Goal: Task Accomplishment & Management: Manage account settings

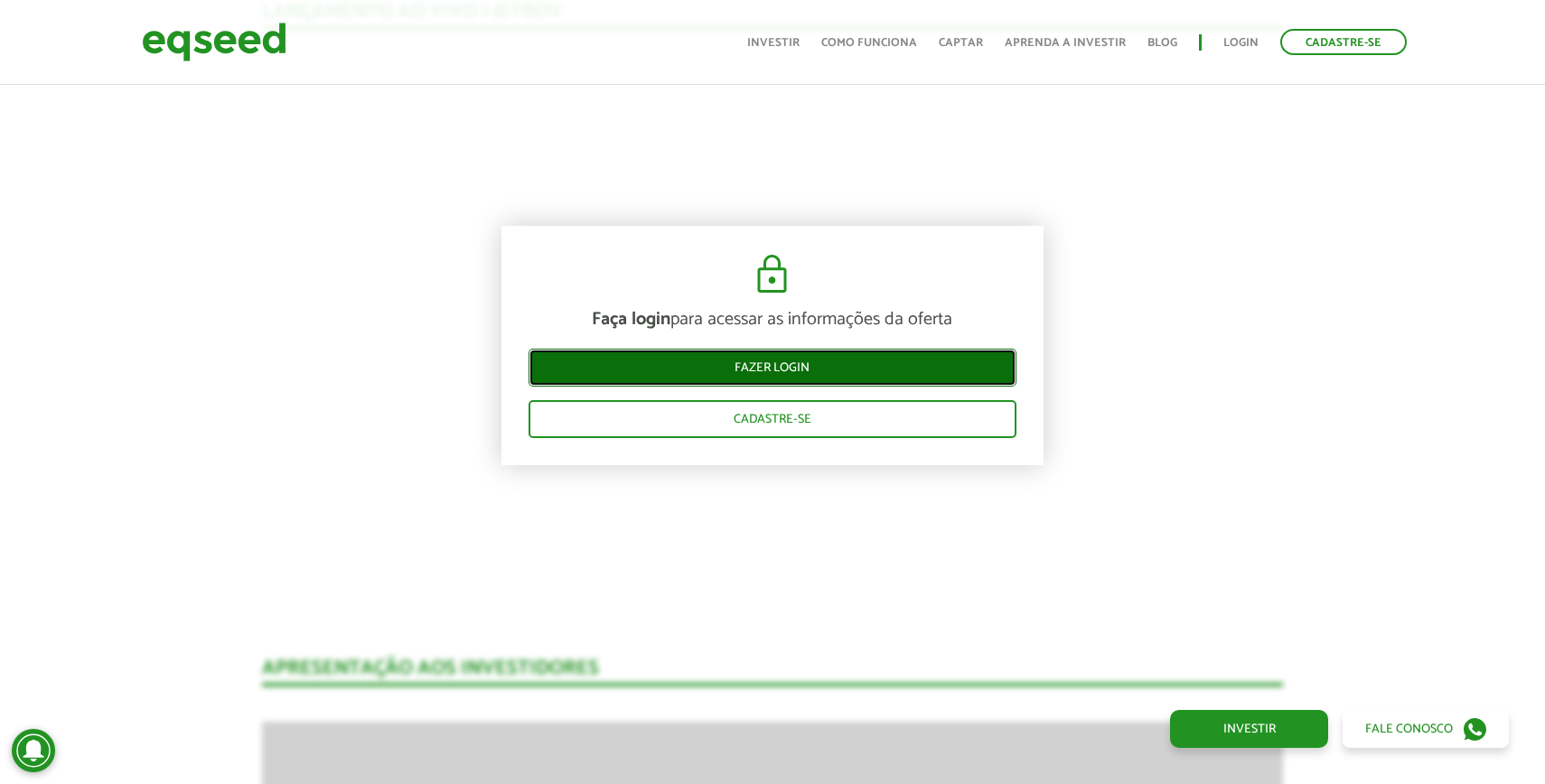
click at [823, 373] on link "Fazer login" at bounding box center [772, 367] width 488 height 38
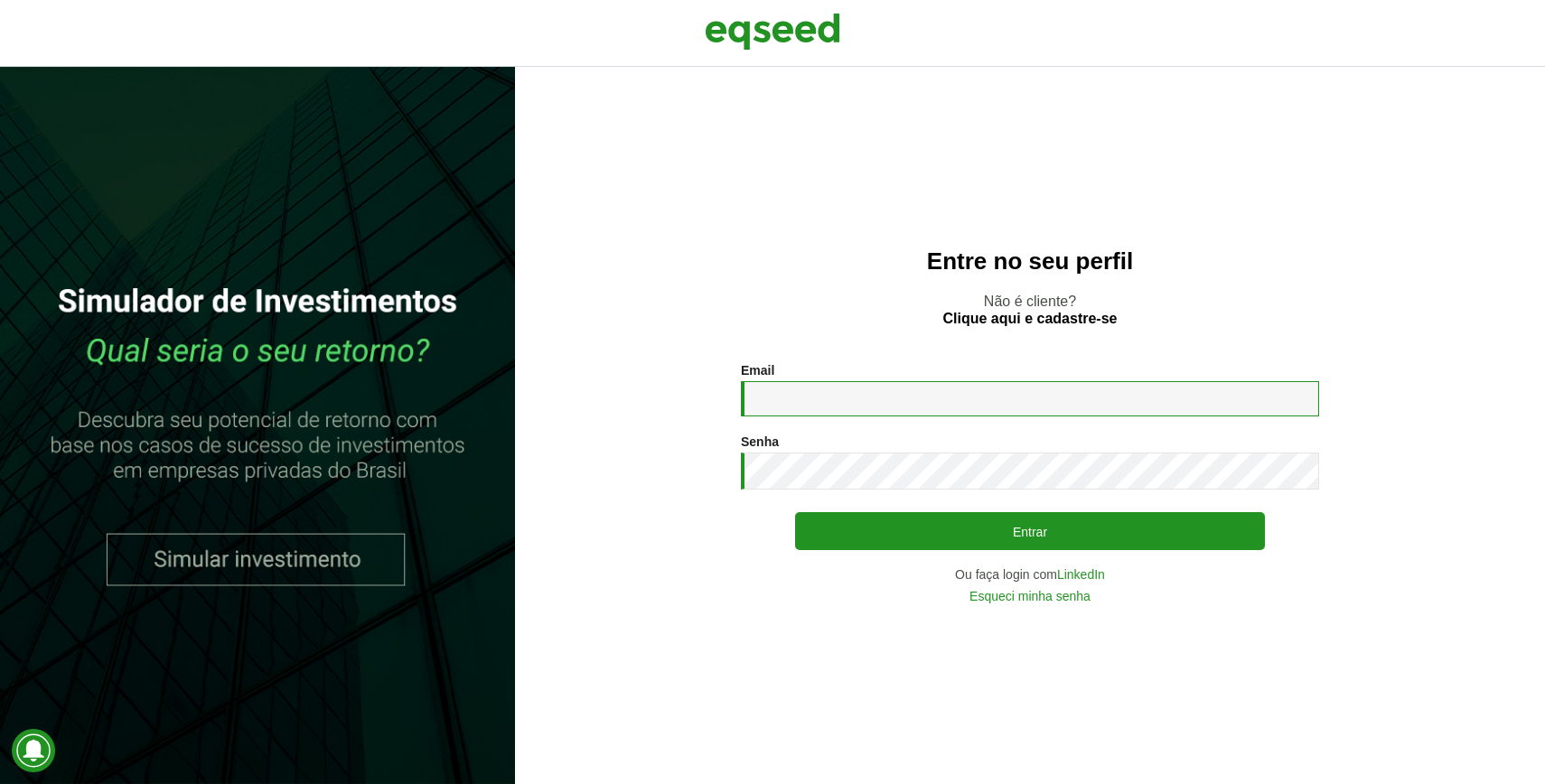
click at [803, 396] on input "Email *" at bounding box center [1030, 399] width 578 height 35
click at [858, 384] on input "Email *" at bounding box center [1030, 399] width 578 height 35
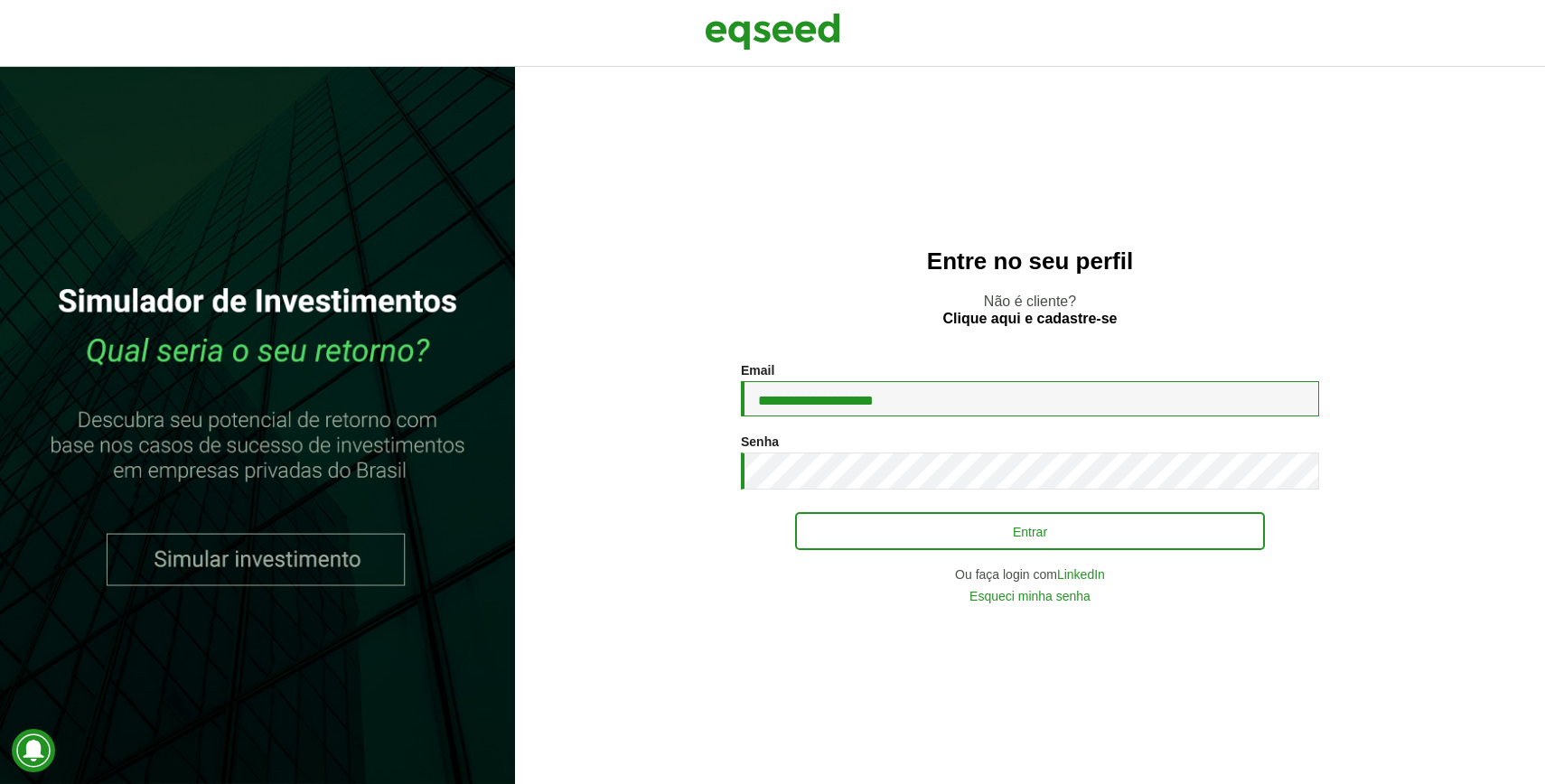
type input "**********"
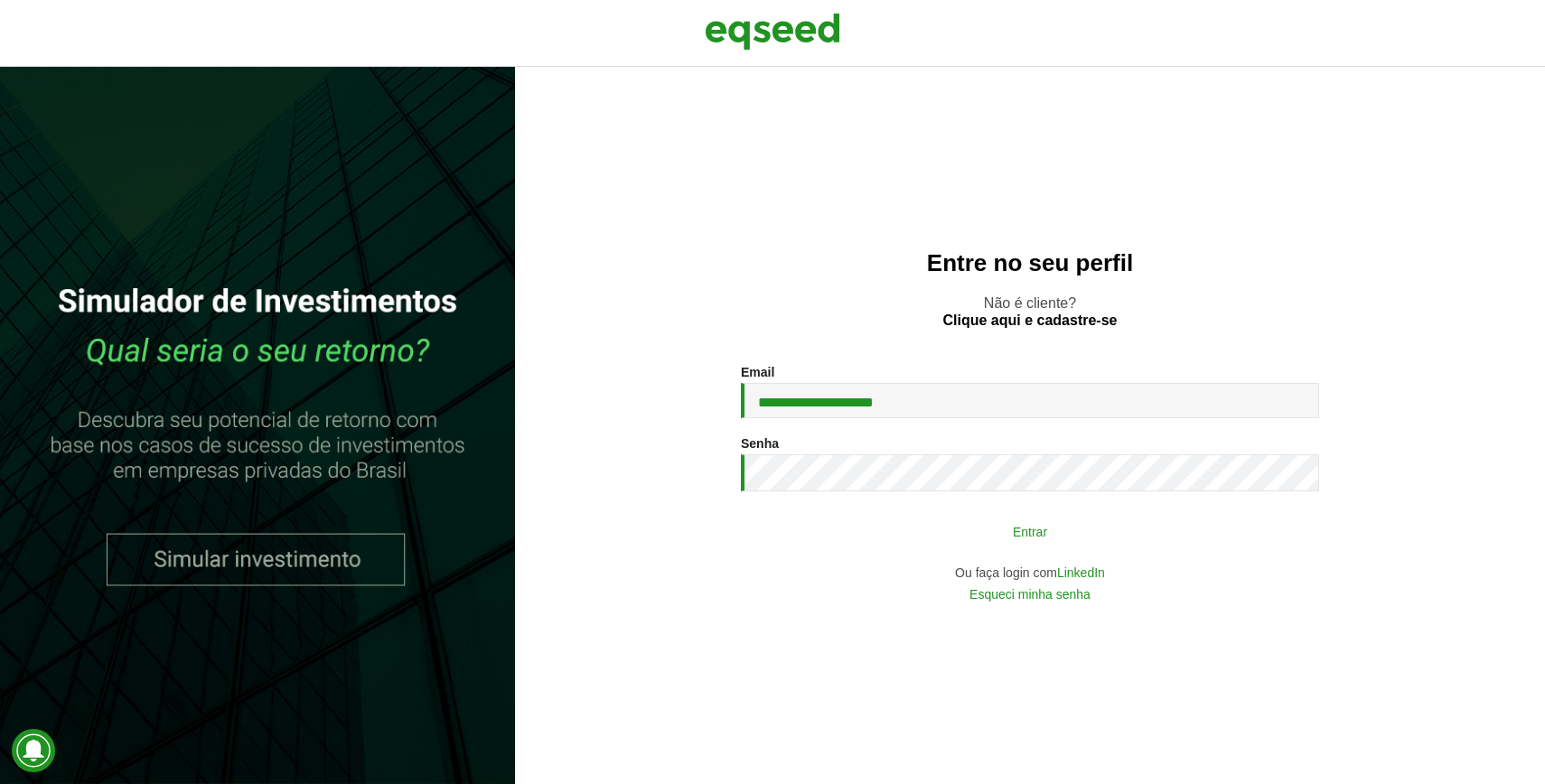
click at [1035, 531] on button "Entrar" at bounding box center [1030, 531] width 470 height 34
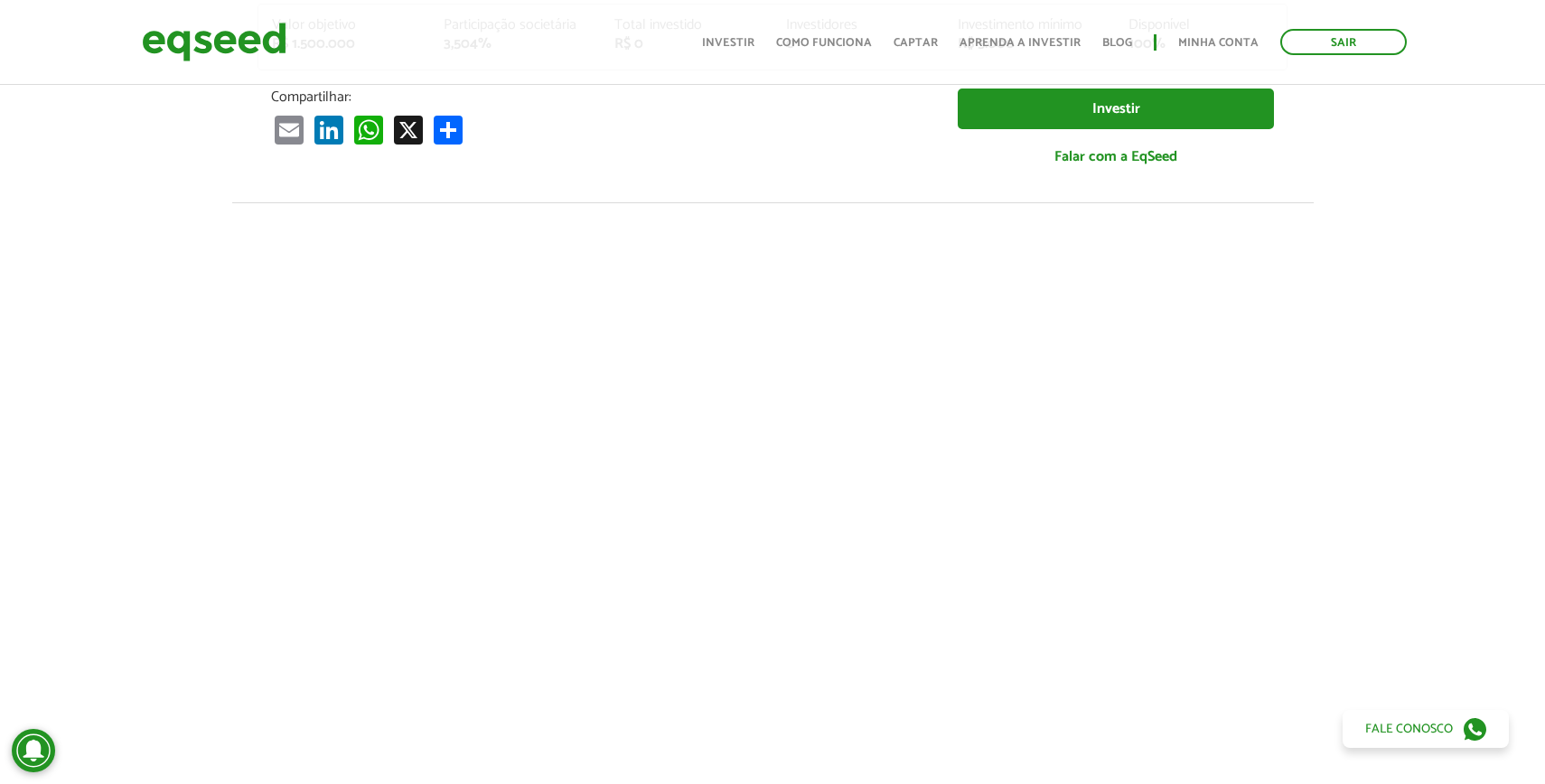
scroll to position [580, 0]
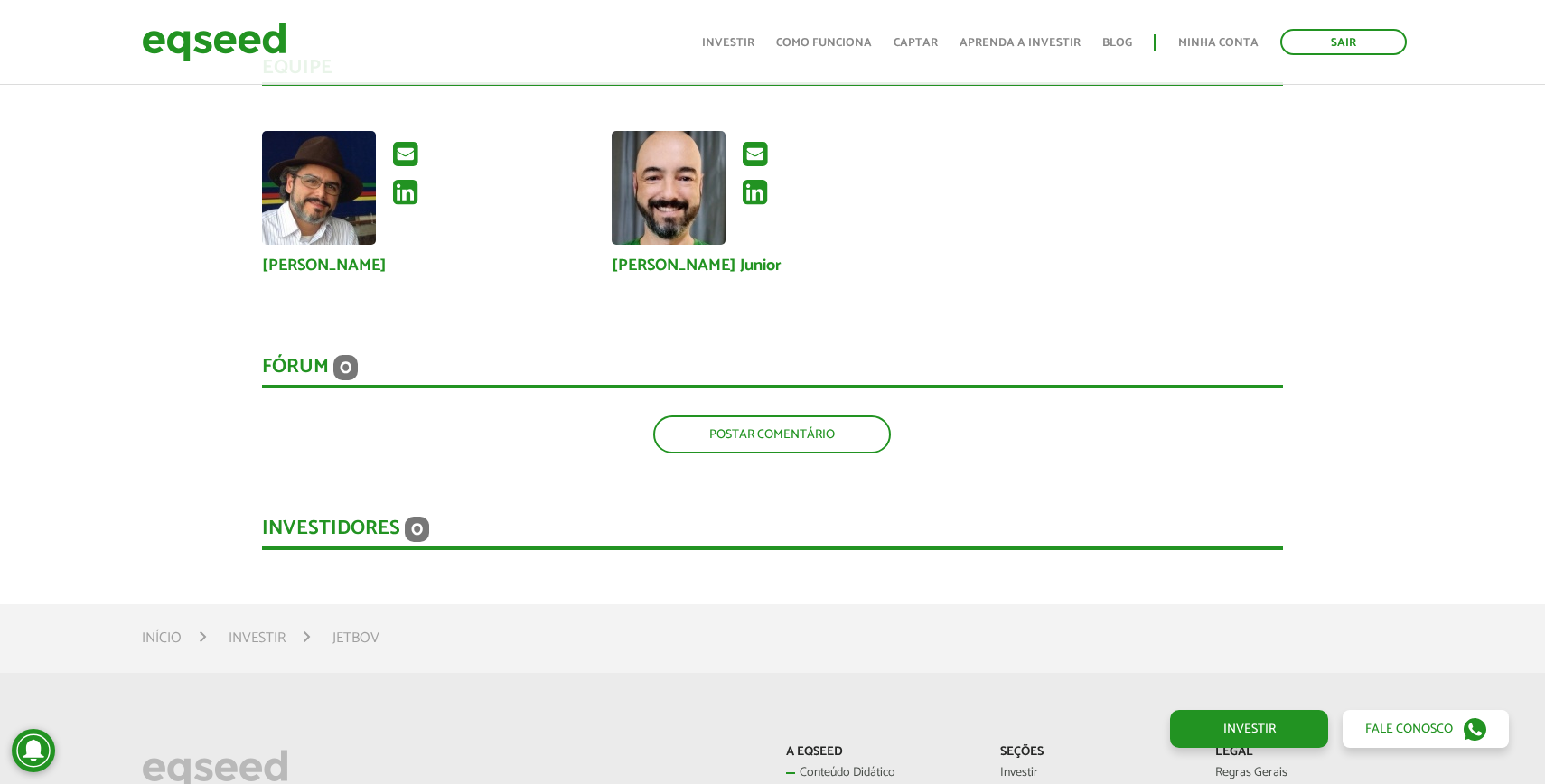
scroll to position [1895, 0]
